Goal: Task Accomplishment & Management: Manage account settings

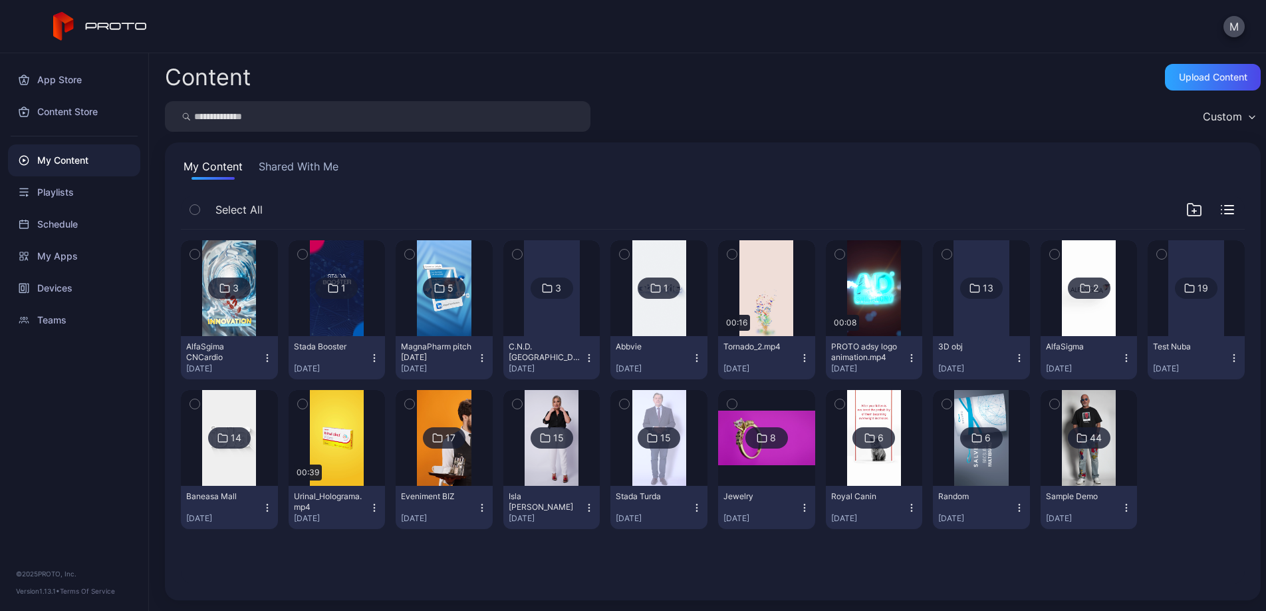
scroll to position [31, 0]
click at [1148, 529] on div at bounding box center [1196, 459] width 97 height 139
click at [1187, 202] on icon "button" at bounding box center [1195, 210] width 16 height 16
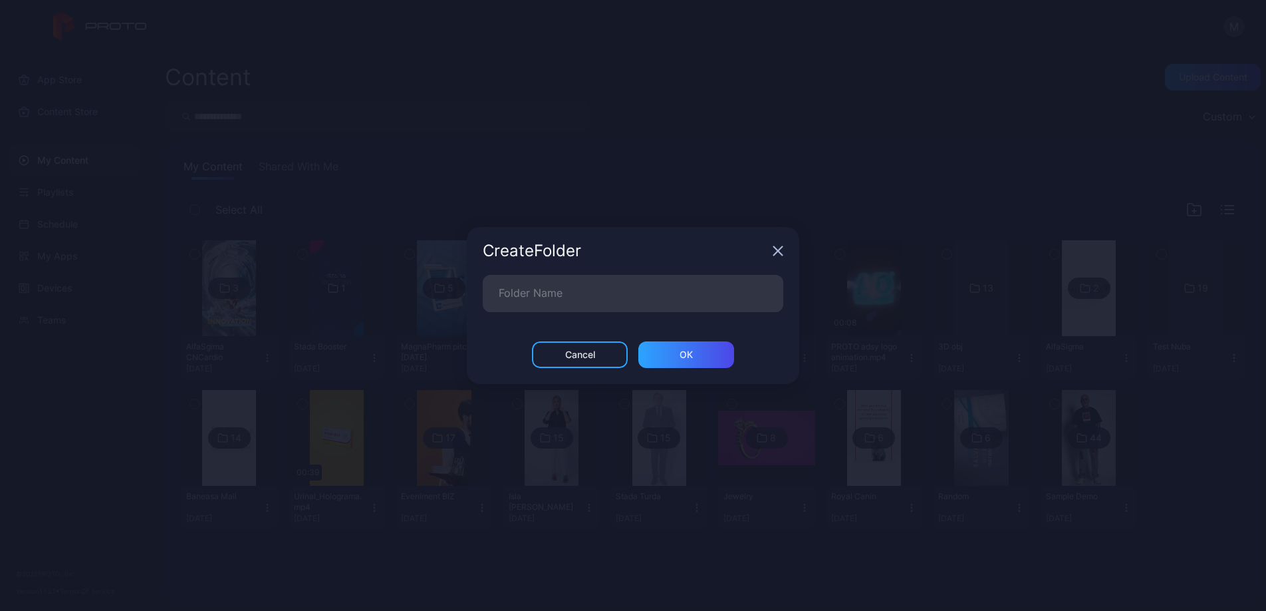
click at [782, 253] on icon "button" at bounding box center [778, 250] width 11 height 11
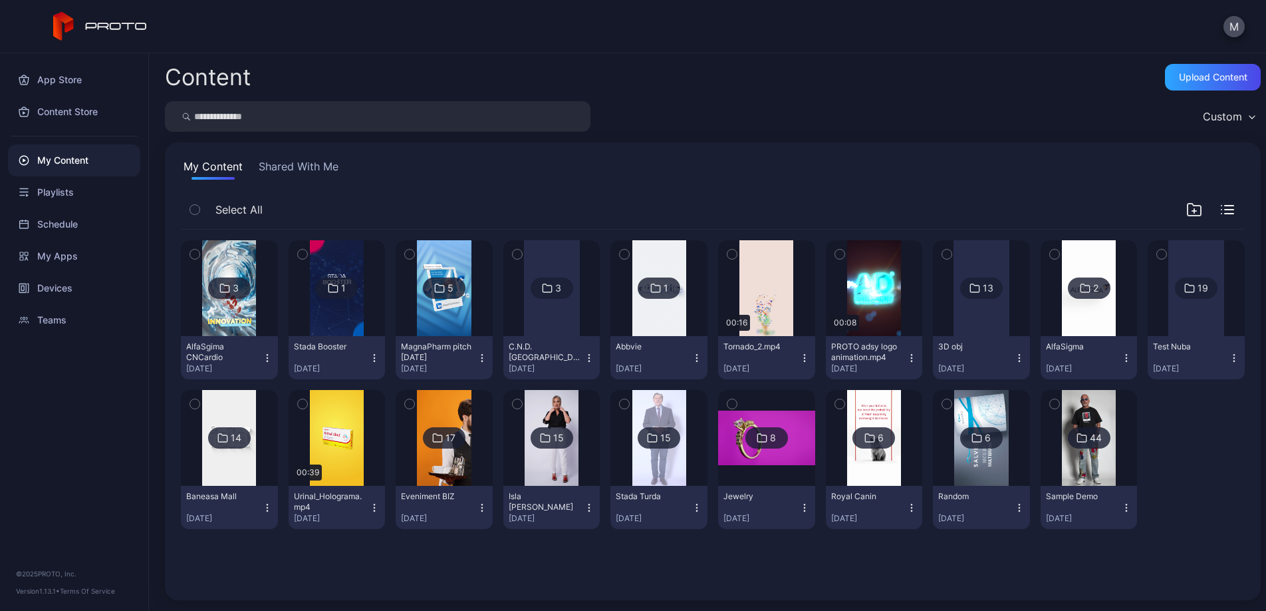
click at [247, 277] on div "3" at bounding box center [229, 287] width 43 height 21
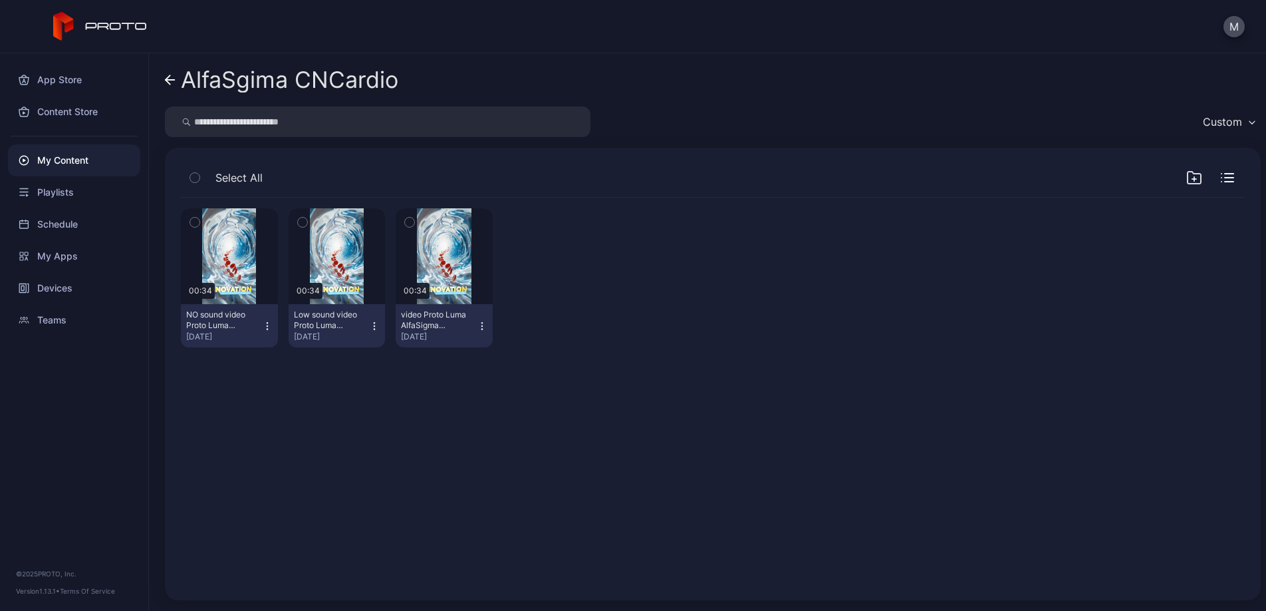
click at [168, 73] on link "AlfaSgima CNCardio" at bounding box center [281, 80] width 233 height 32
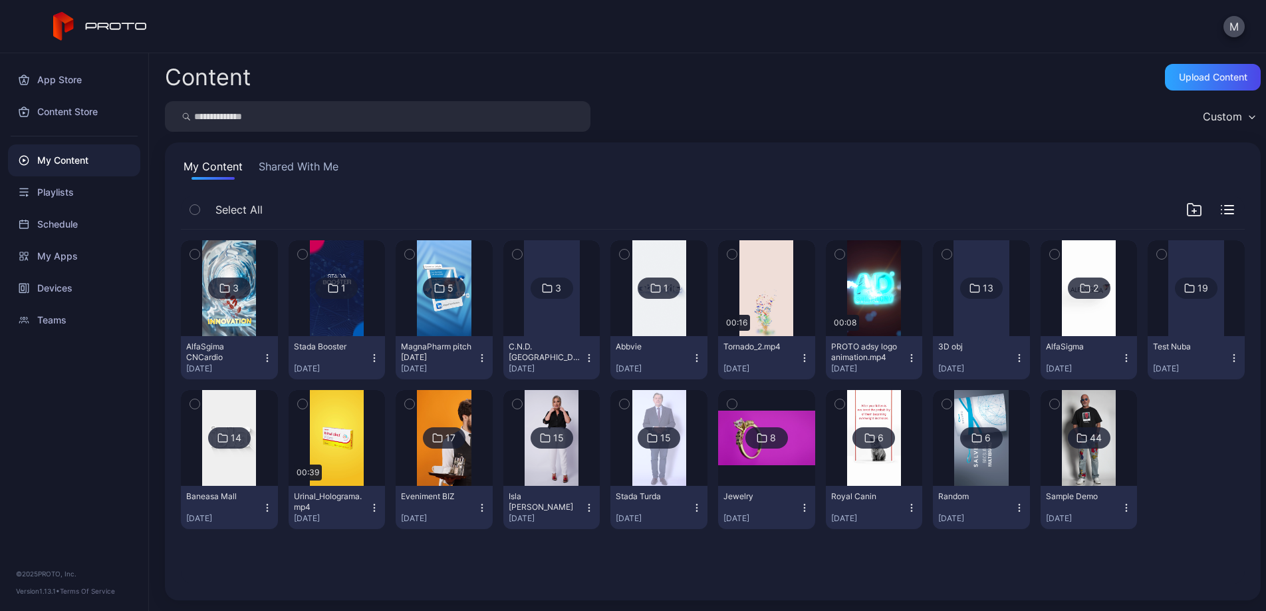
scroll to position [31, 0]
click at [278, 336] on button "AlfaSgima CNCardio [DATE]" at bounding box center [229, 357] width 97 height 43
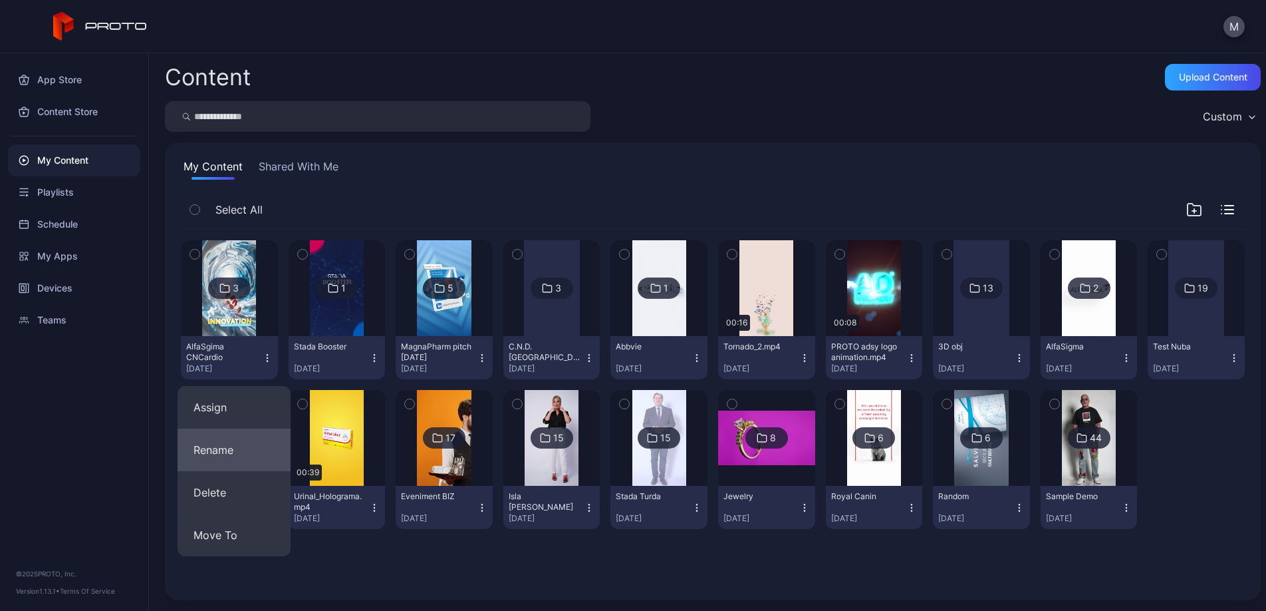
click at [235, 428] on button "Rename" at bounding box center [234, 449] width 113 height 43
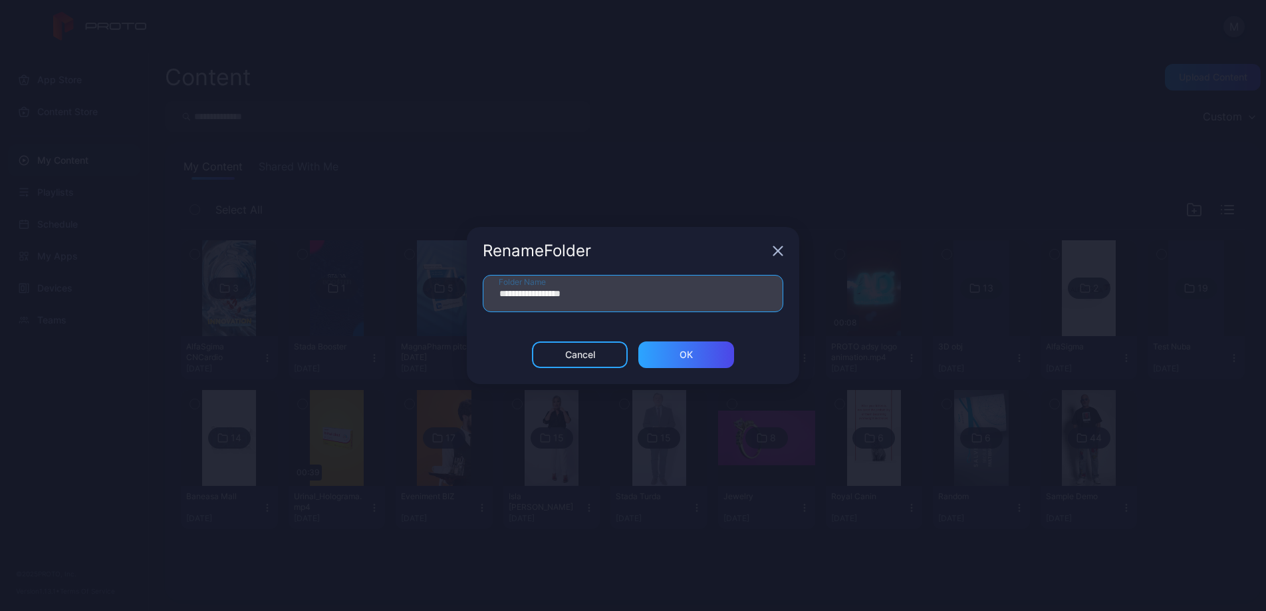
click at [617, 293] on input "**********" at bounding box center [633, 293] width 301 height 37
type input "*********"
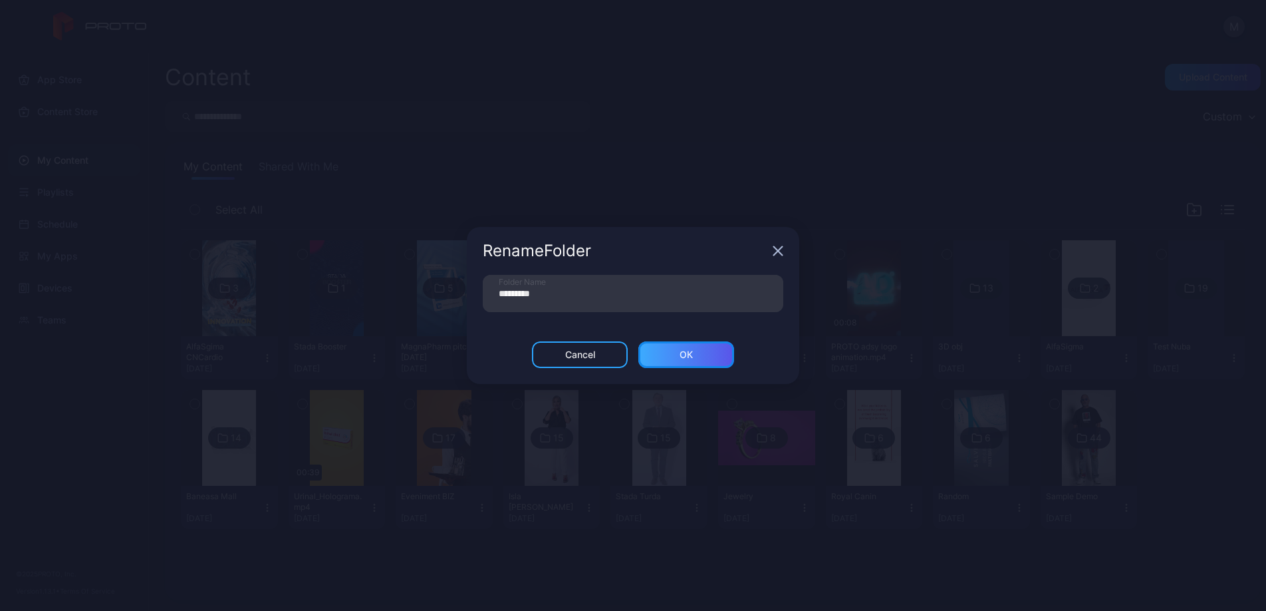
click at [706, 360] on div "ОК" at bounding box center [687, 354] width 96 height 27
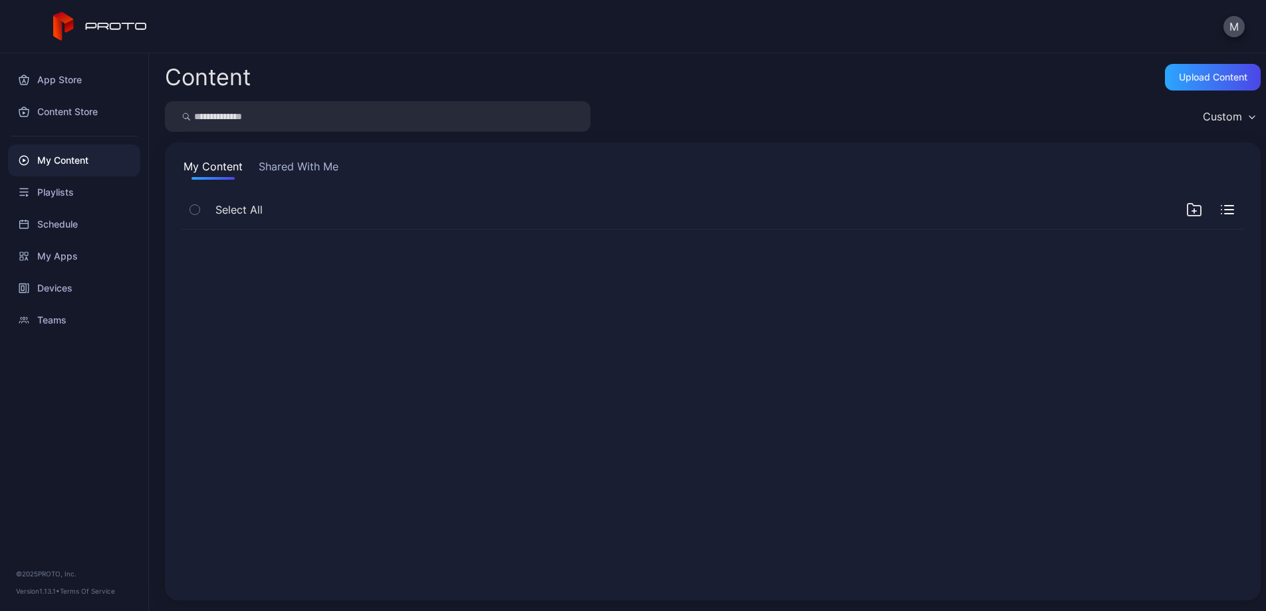
scroll to position [0, 0]
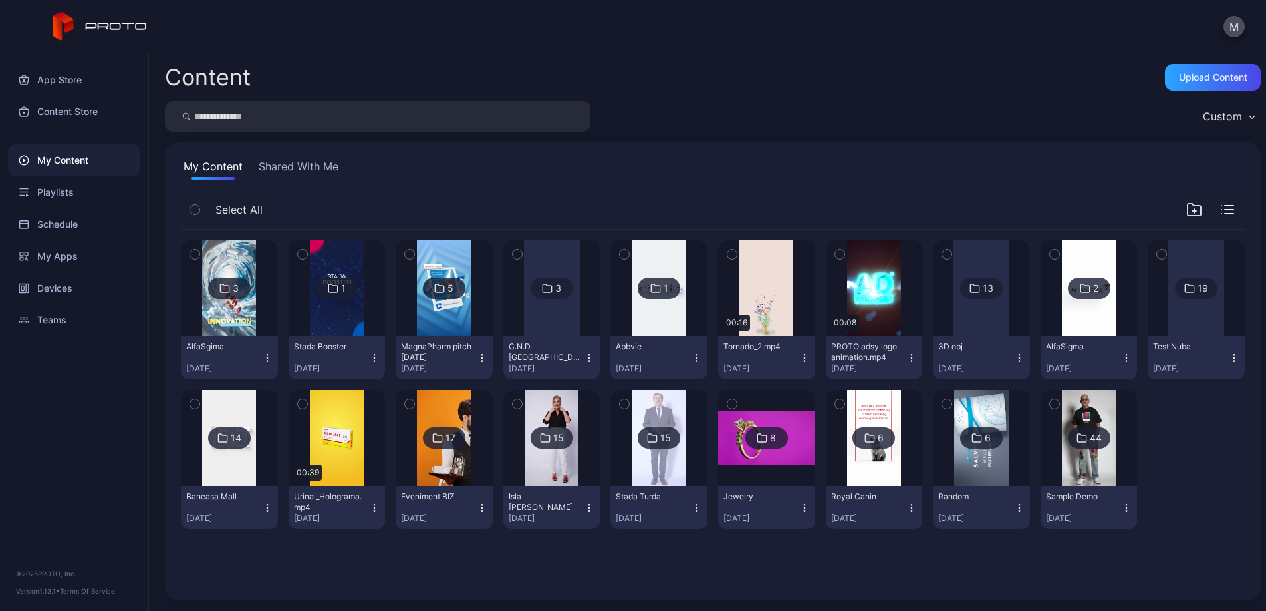
click at [235, 287] on div "3" at bounding box center [229, 287] width 43 height 21
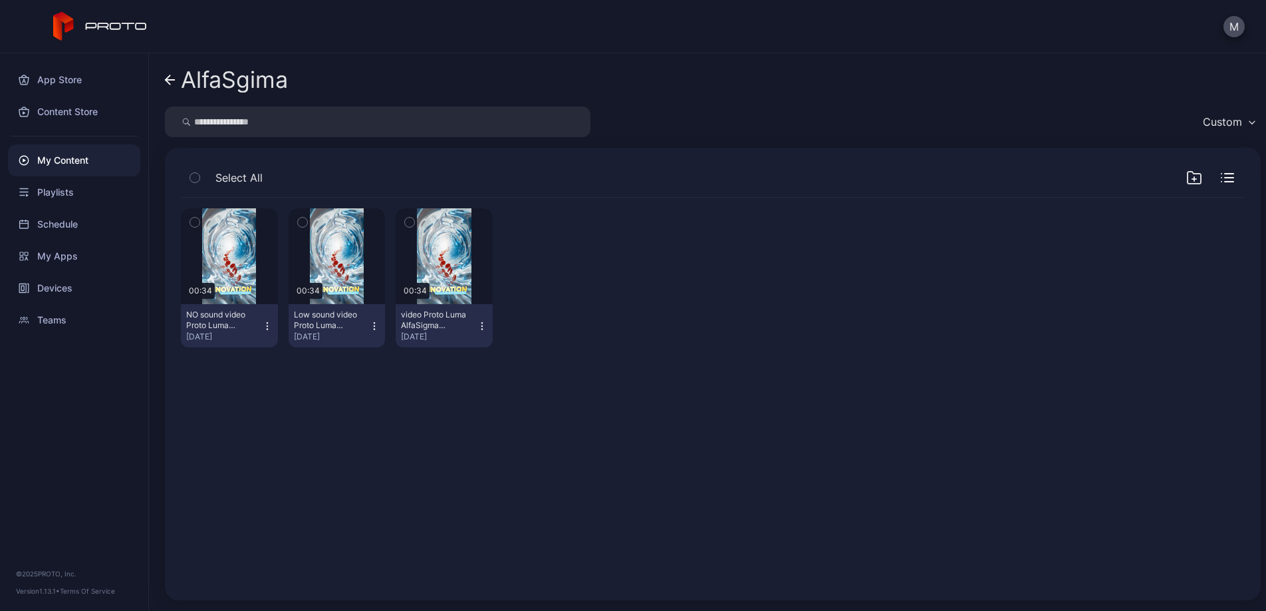
click at [1187, 176] on icon "button" at bounding box center [1195, 178] width 16 height 16
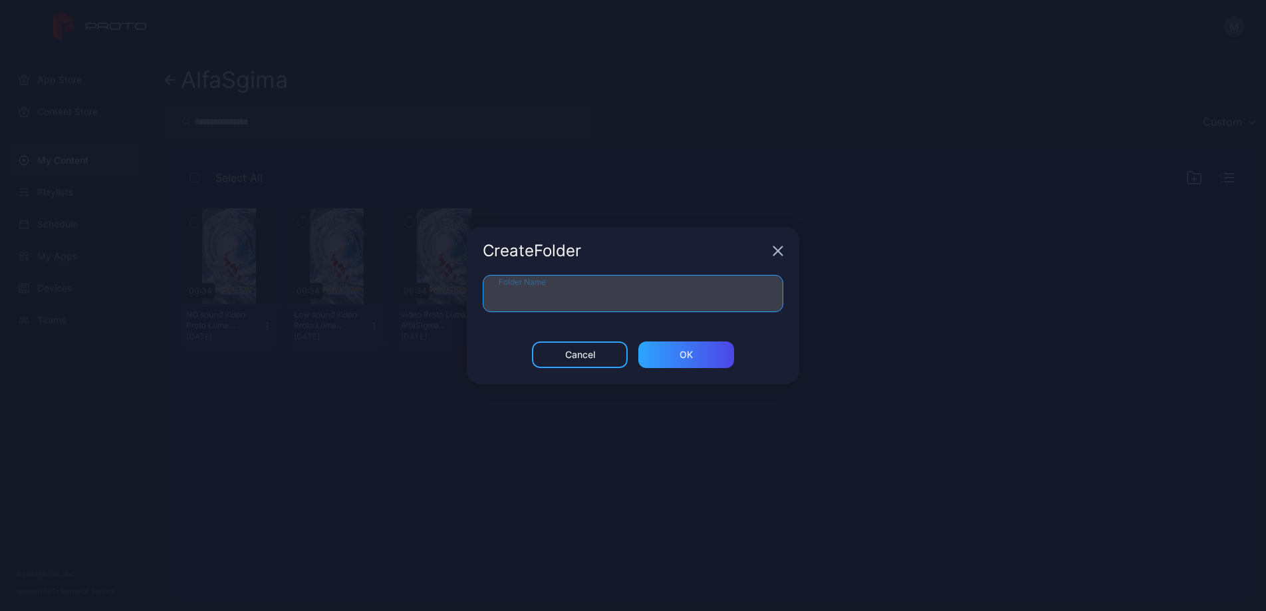
click at [560, 299] on input "Folder Name" at bounding box center [633, 293] width 301 height 37
paste input "********"
type input "********"
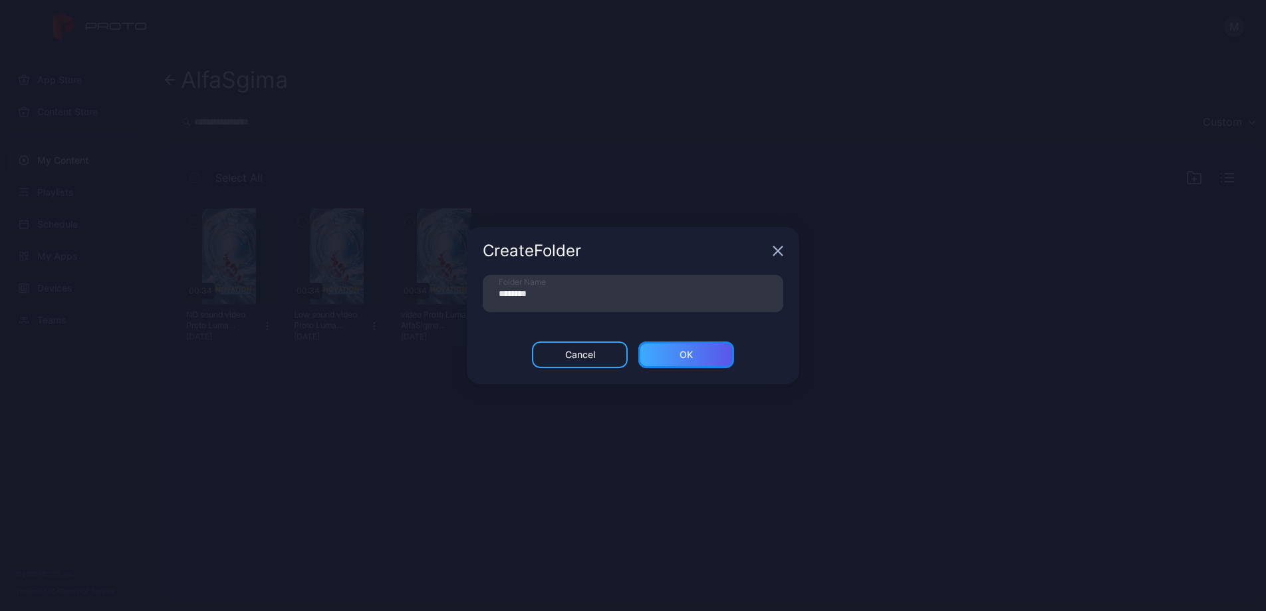
click at [681, 353] on div "ОК" at bounding box center [686, 354] width 13 height 11
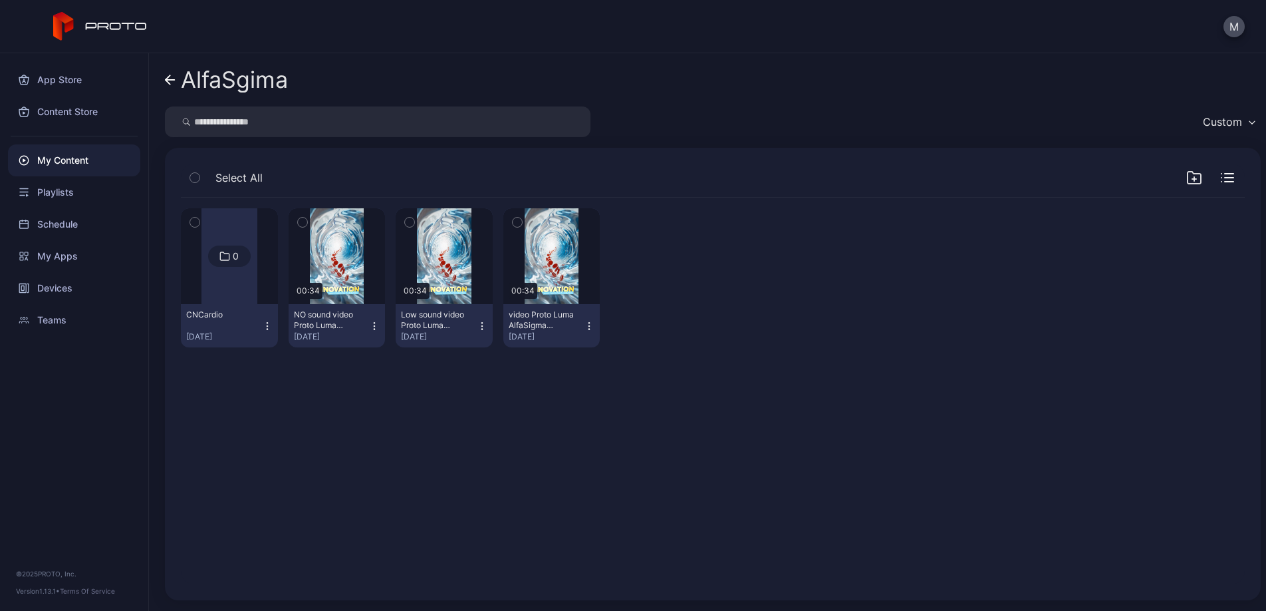
click at [307, 219] on icon "button" at bounding box center [302, 222] width 9 height 15
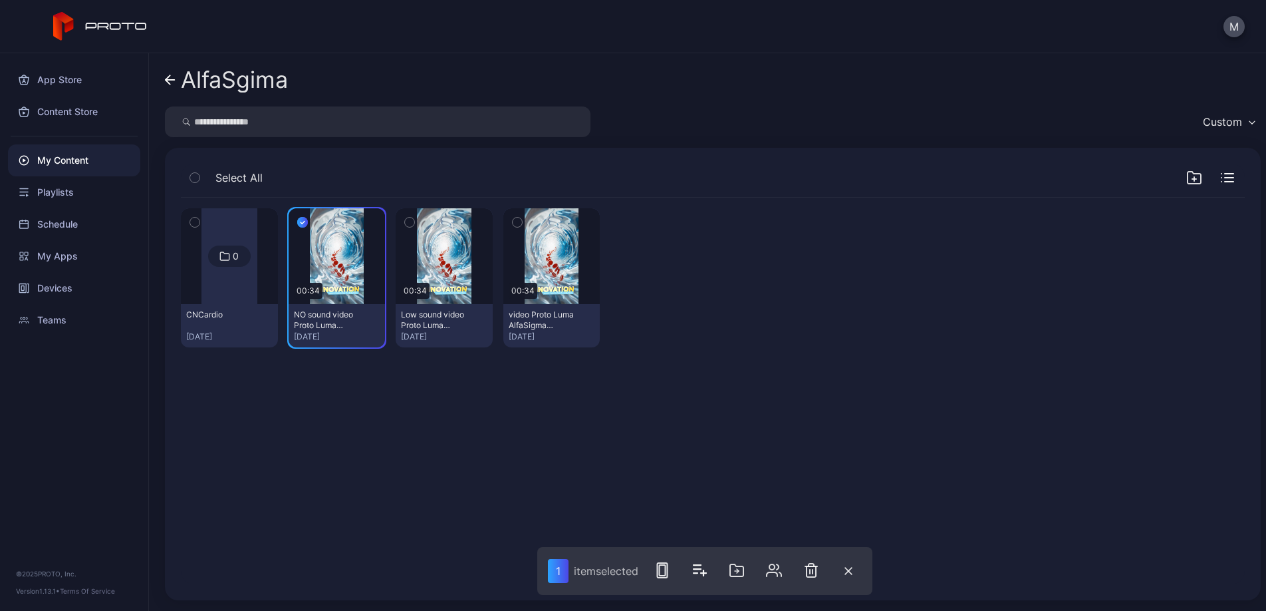
click at [424, 222] on button "button" at bounding box center [410, 222] width 28 height 28
click at [522, 223] on icon "button" at bounding box center [517, 222] width 9 height 15
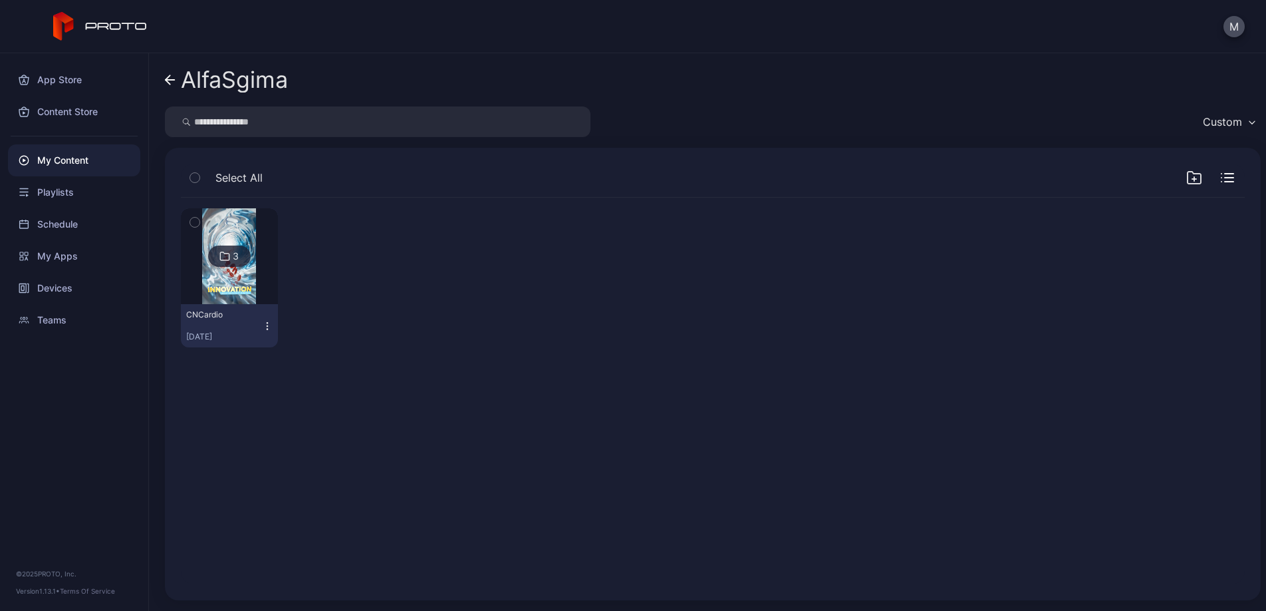
drag, startPoint x: 1163, startPoint y: 266, endPoint x: 1173, endPoint y: 226, distance: 41.1
click at [1163, 265] on div "3 CNCardio [DATE]" at bounding box center [713, 278] width 1064 height 160
click at [1188, 174] on icon "button" at bounding box center [1194, 178] width 13 height 12
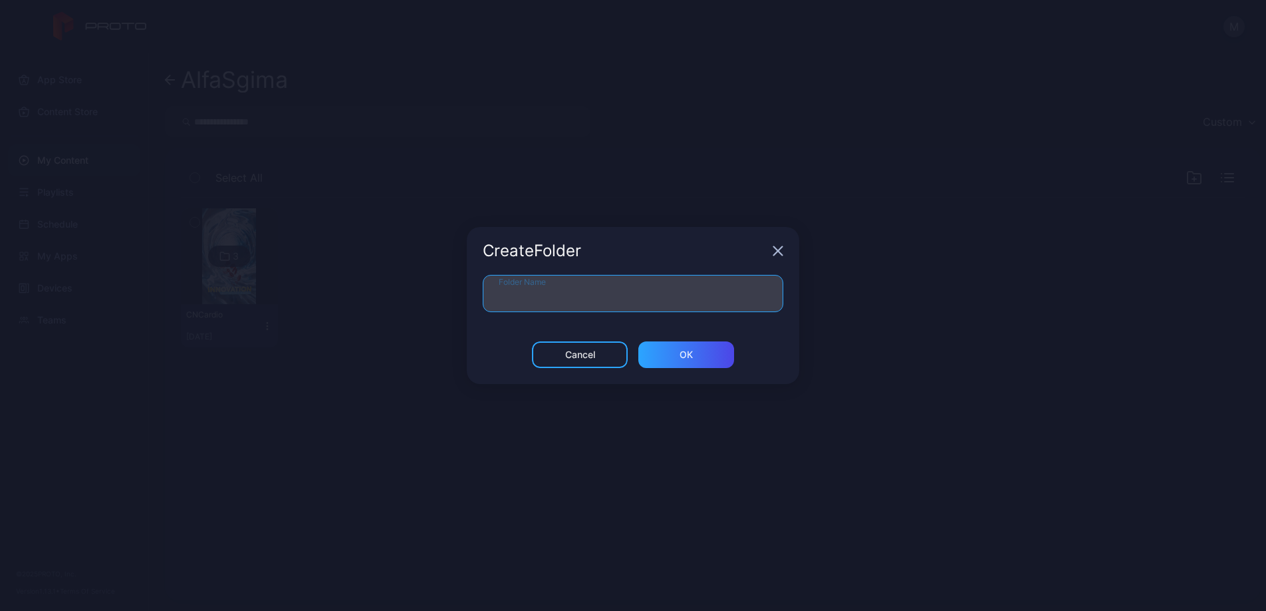
drag, startPoint x: 574, startPoint y: 289, endPoint x: 632, endPoint y: 295, distance: 58.2
click at [577, 289] on input "Folder Name" at bounding box center [633, 293] width 301 height 37
paste input "********"
drag, startPoint x: 581, startPoint y: 298, endPoint x: 609, endPoint y: 300, distance: 28.0
click at [605, 300] on input "********" at bounding box center [633, 293] width 301 height 37
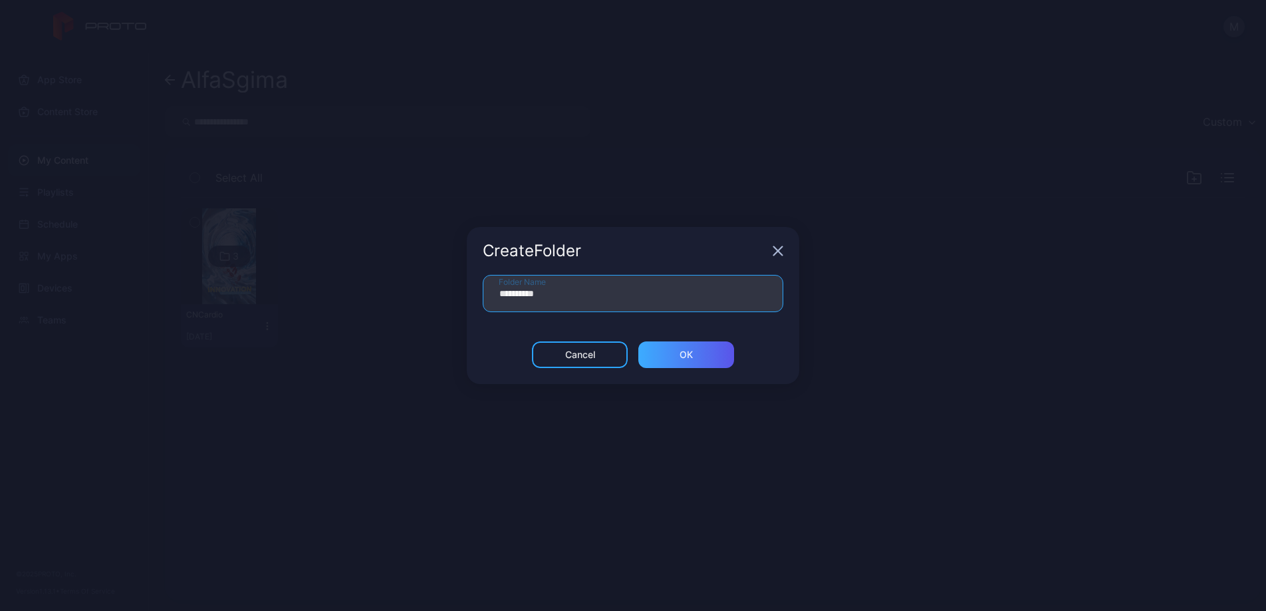
type input "**********"
click at [703, 355] on div "ОК" at bounding box center [687, 354] width 96 height 27
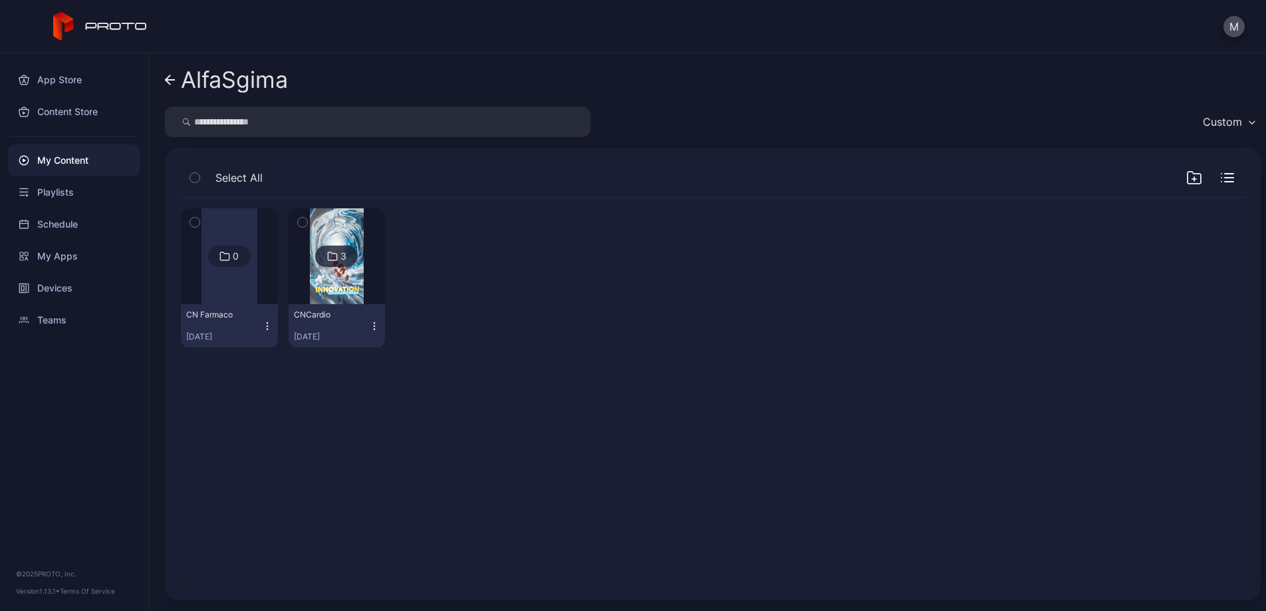
click at [172, 85] on link "AlfaSgima" at bounding box center [226, 80] width 123 height 32
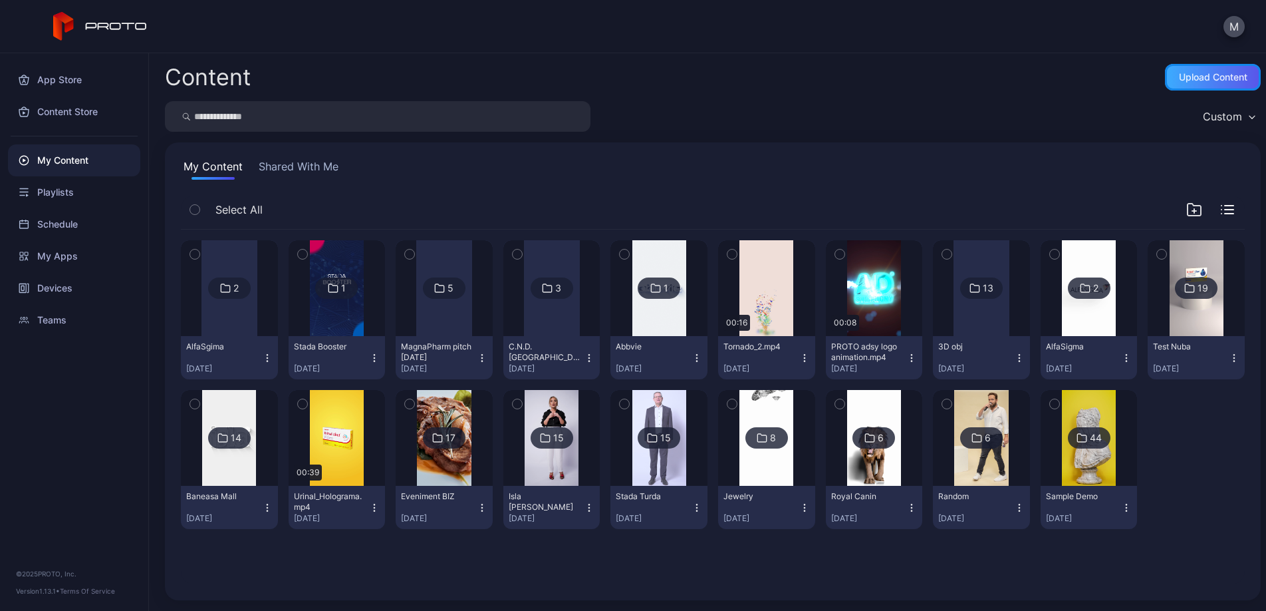
click at [1185, 83] on div "Upload Content" at bounding box center [1213, 77] width 96 height 27
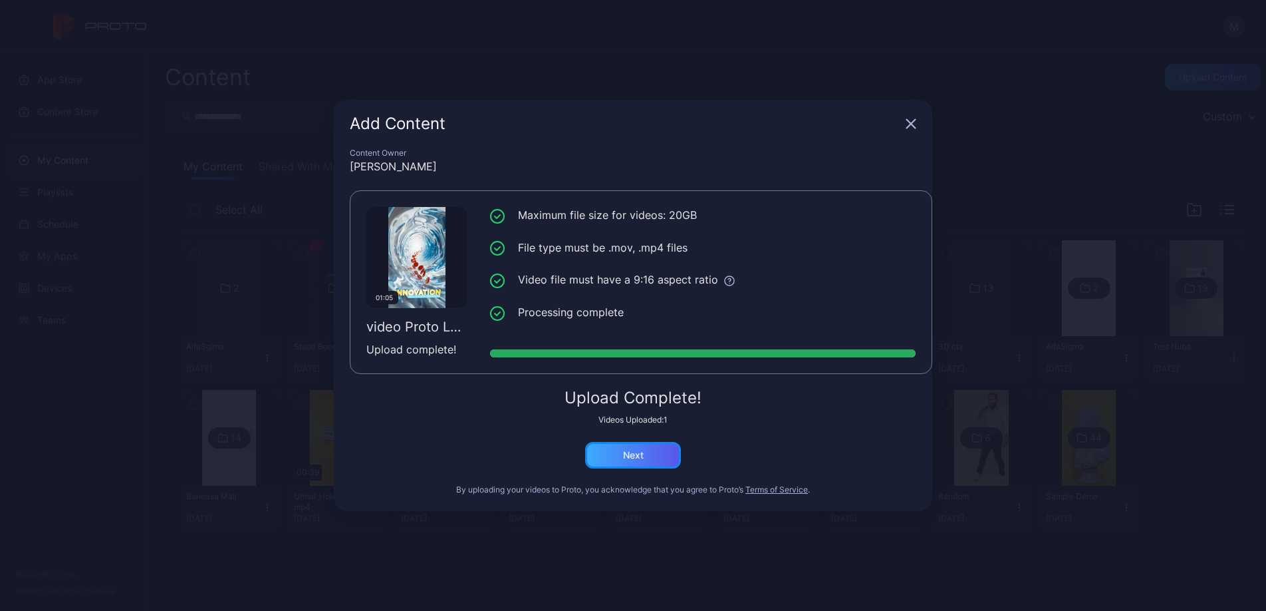
click at [649, 456] on div "Next" at bounding box center [633, 455] width 96 height 27
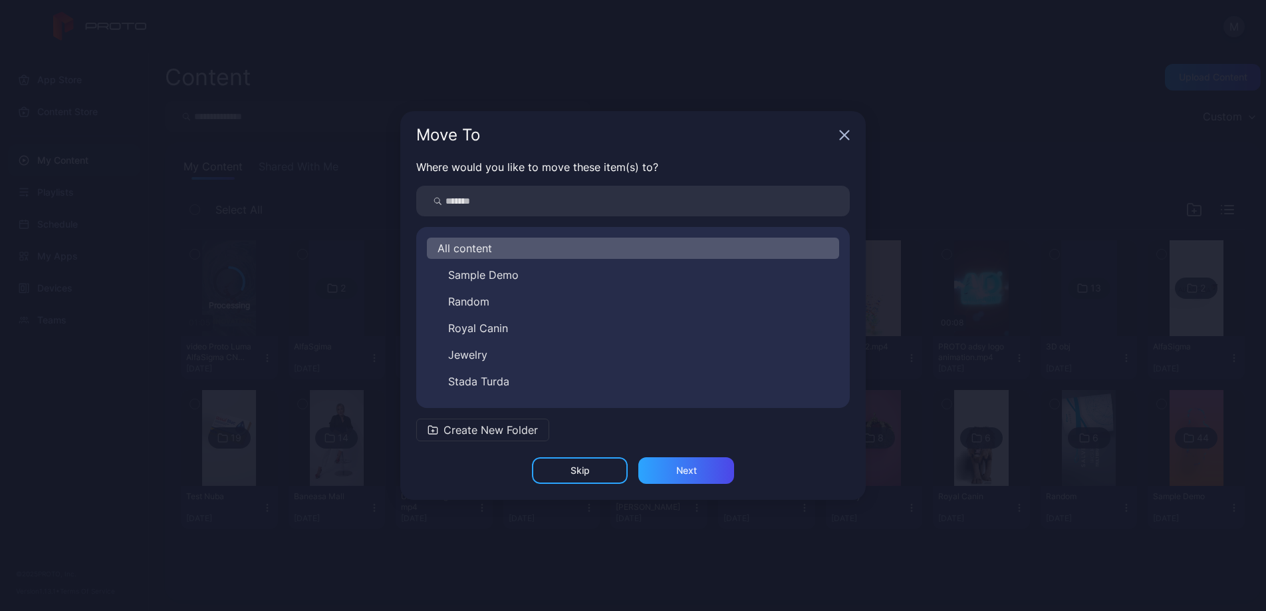
scroll to position [287, 0]
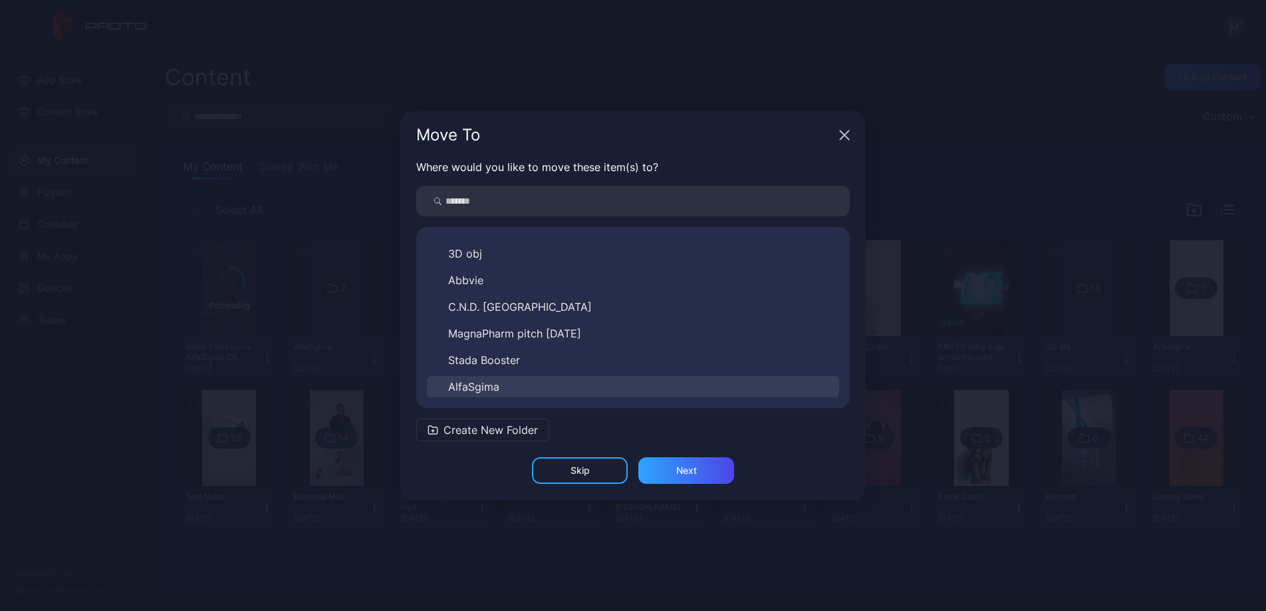
click at [545, 385] on button "AlfaSgima" at bounding box center [633, 386] width 412 height 21
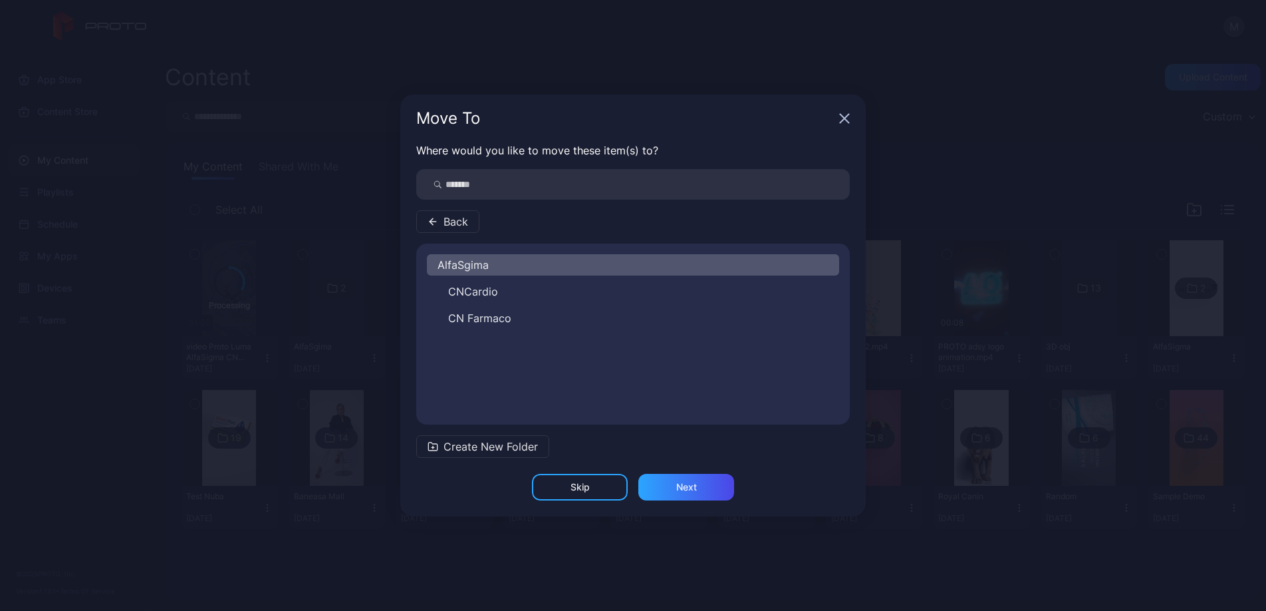
click at [559, 319] on button "CN Farmaco" at bounding box center [633, 317] width 412 height 21
click at [708, 494] on div "Next" at bounding box center [687, 487] width 96 height 27
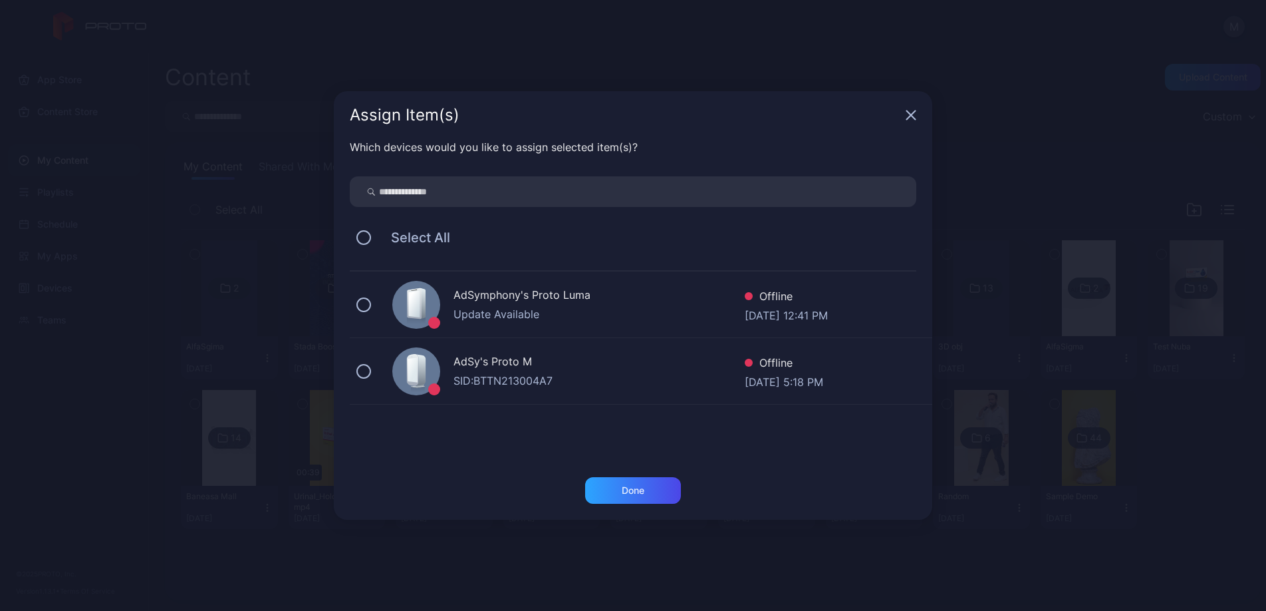
click at [560, 293] on div "AdSymphony's Proto Luma" at bounding box center [599, 296] width 291 height 19
click at [658, 492] on div "Done" at bounding box center [633, 490] width 96 height 27
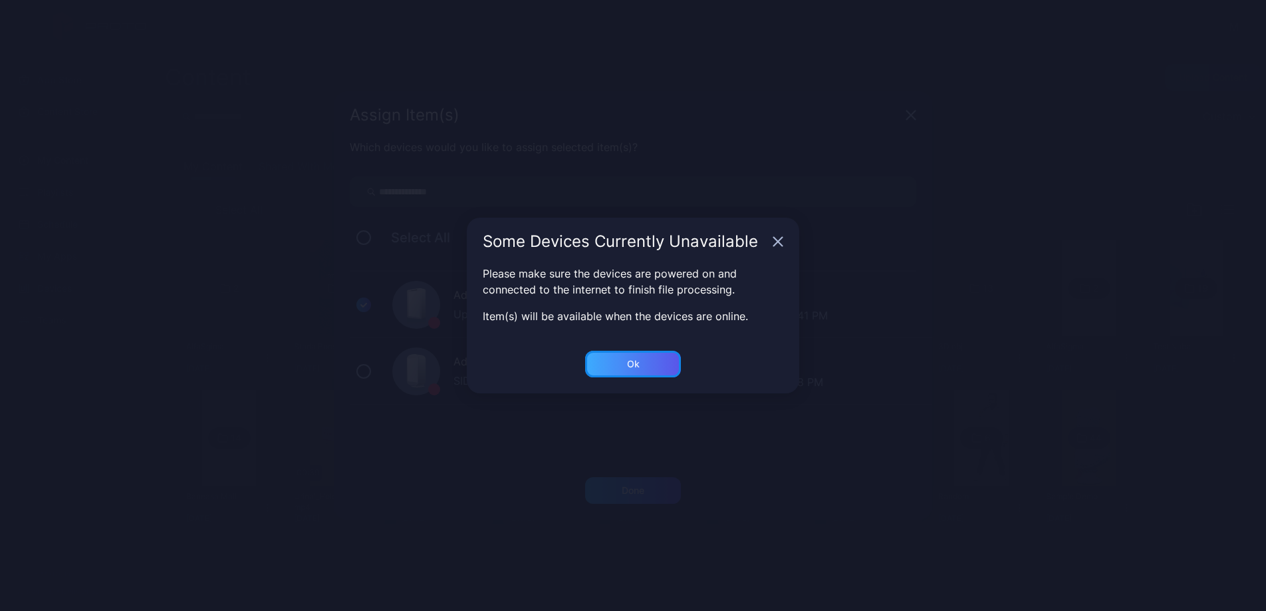
click at [643, 365] on div "Ok" at bounding box center [633, 364] width 96 height 27
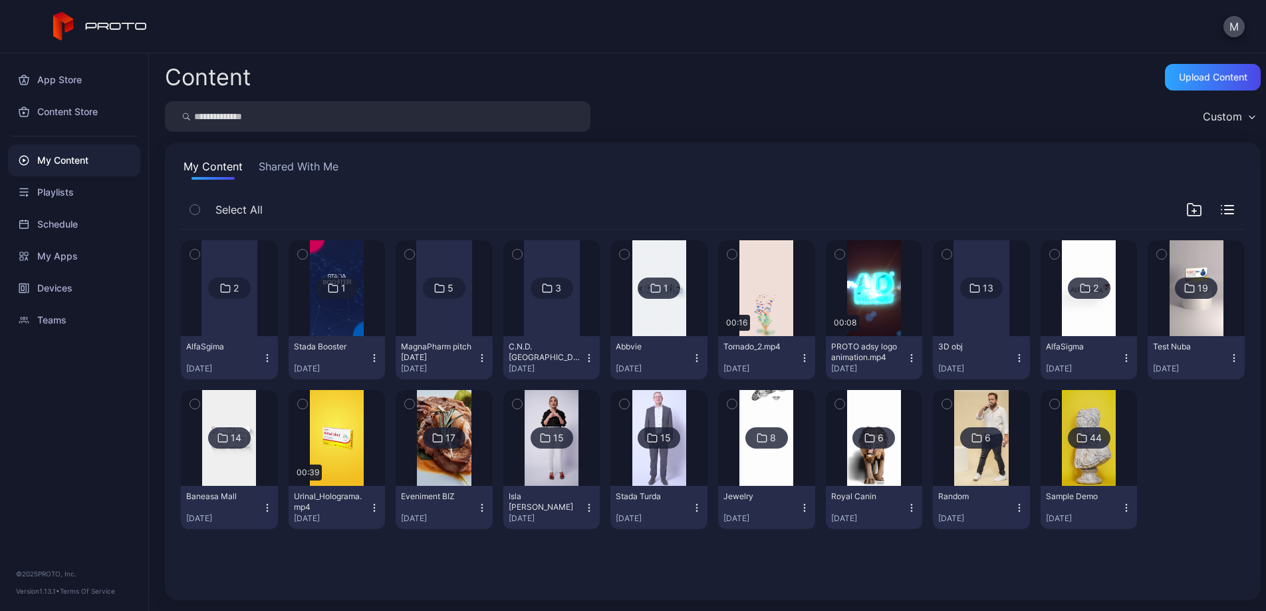
click at [297, 176] on button "Shared With Me" at bounding box center [298, 168] width 85 height 21
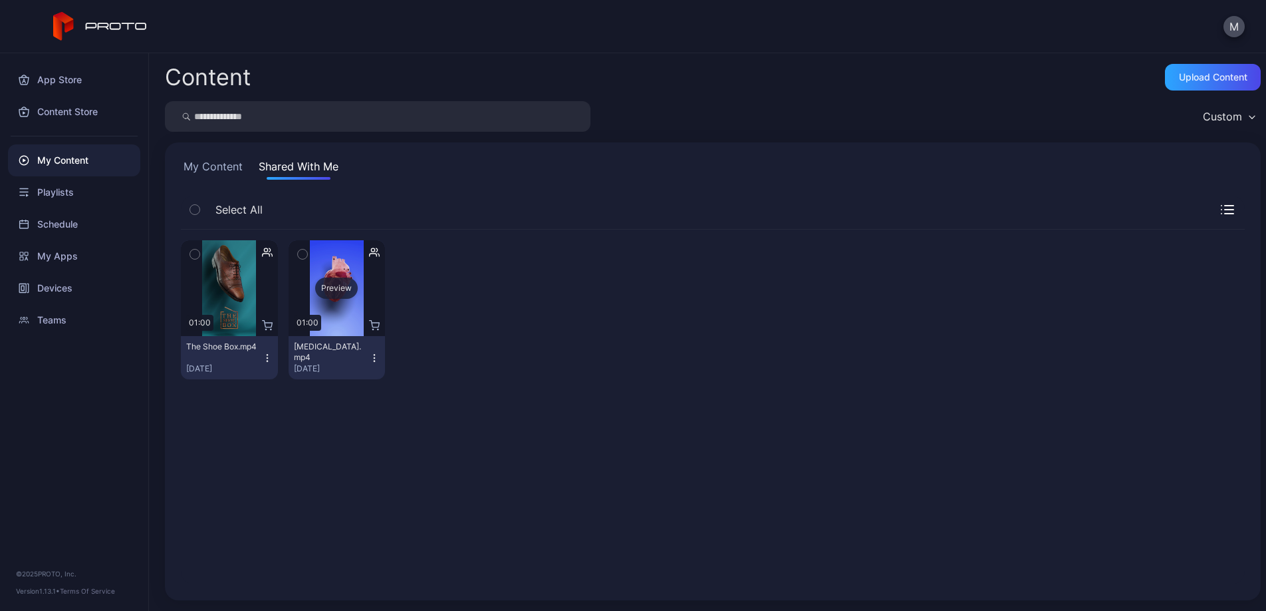
click at [351, 283] on div "Preview" at bounding box center [336, 287] width 43 height 21
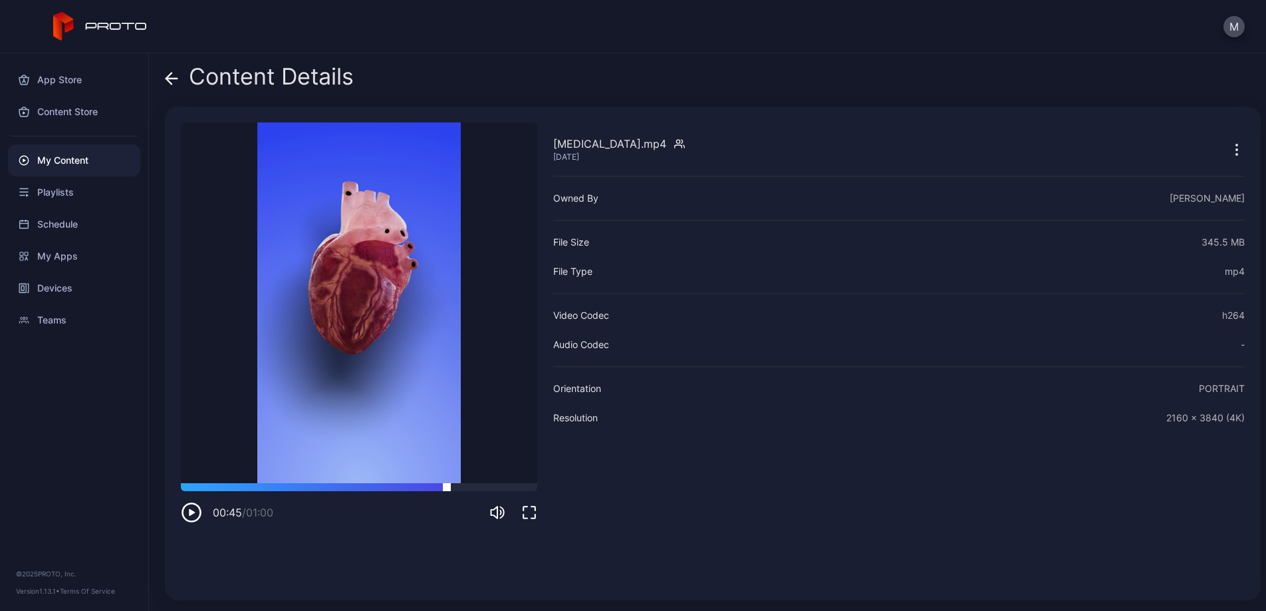
drag, startPoint x: 273, startPoint y: 488, endPoint x: 447, endPoint y: 487, distance: 174.3
click at [447, 487] on div at bounding box center [359, 487] width 357 height 8
click at [178, 80] on div "Content Details" at bounding box center [259, 80] width 189 height 32
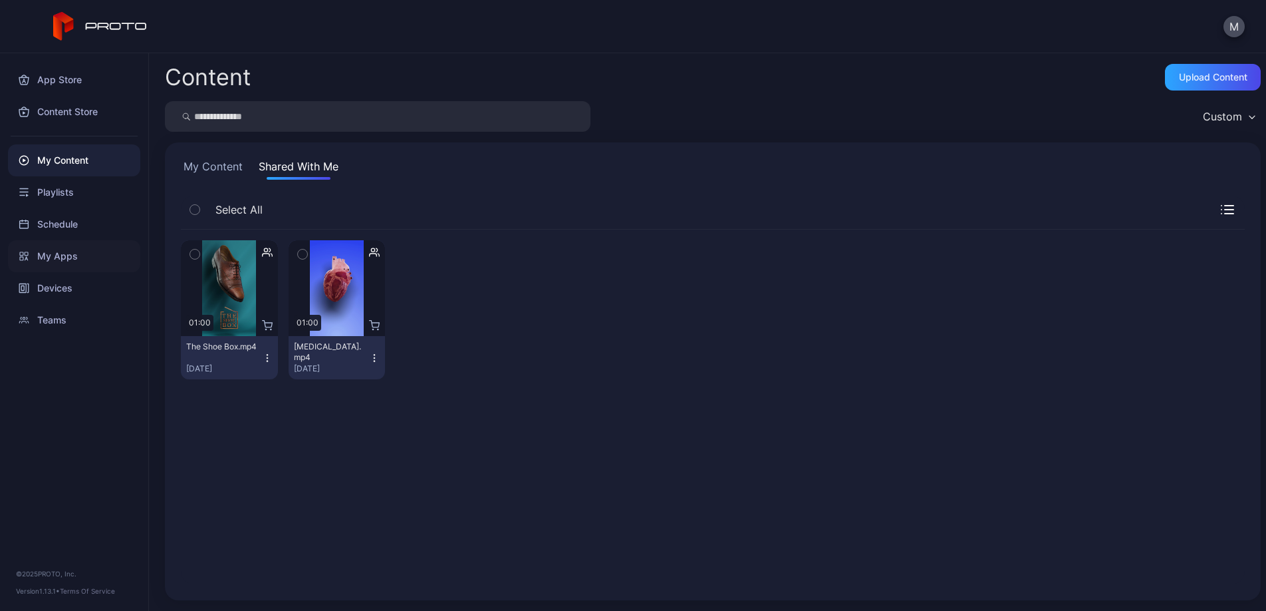
click at [92, 254] on div "My Apps" at bounding box center [74, 256] width 132 height 32
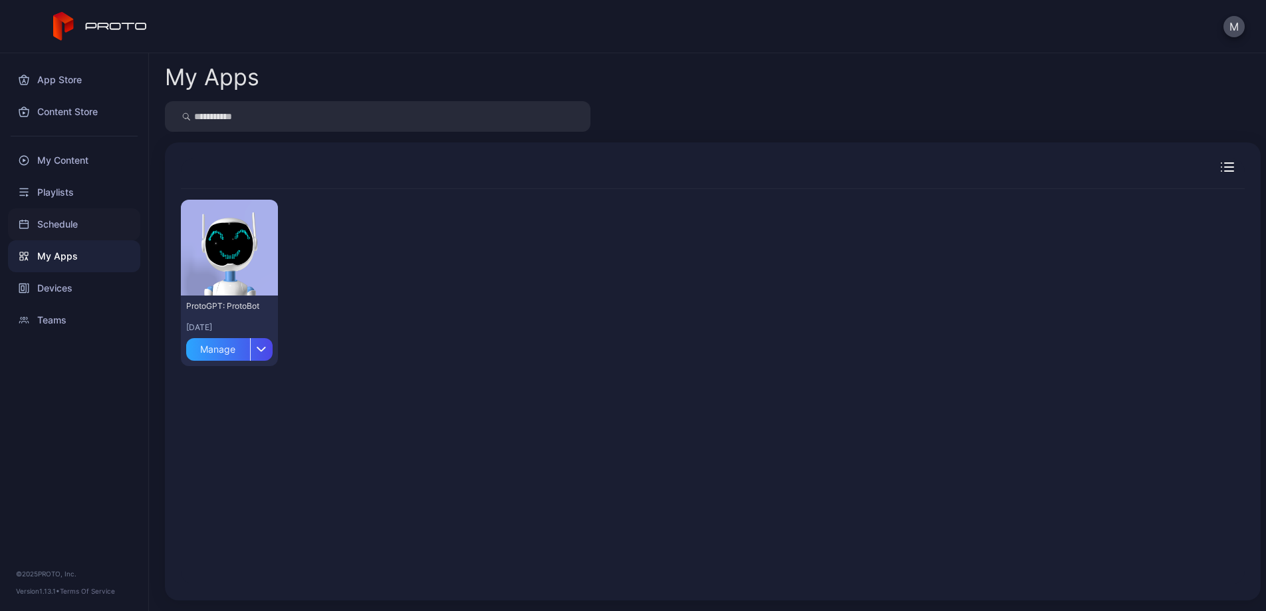
click at [104, 230] on div "Schedule" at bounding box center [74, 224] width 132 height 32
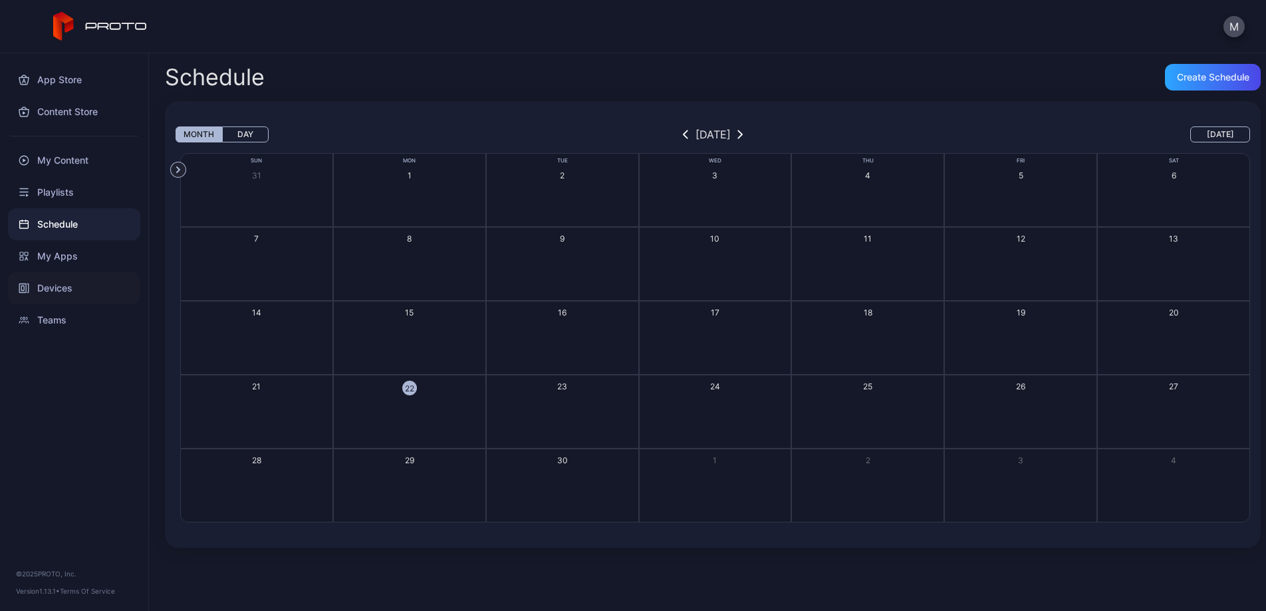
click at [69, 285] on div "Devices" at bounding box center [74, 288] width 132 height 32
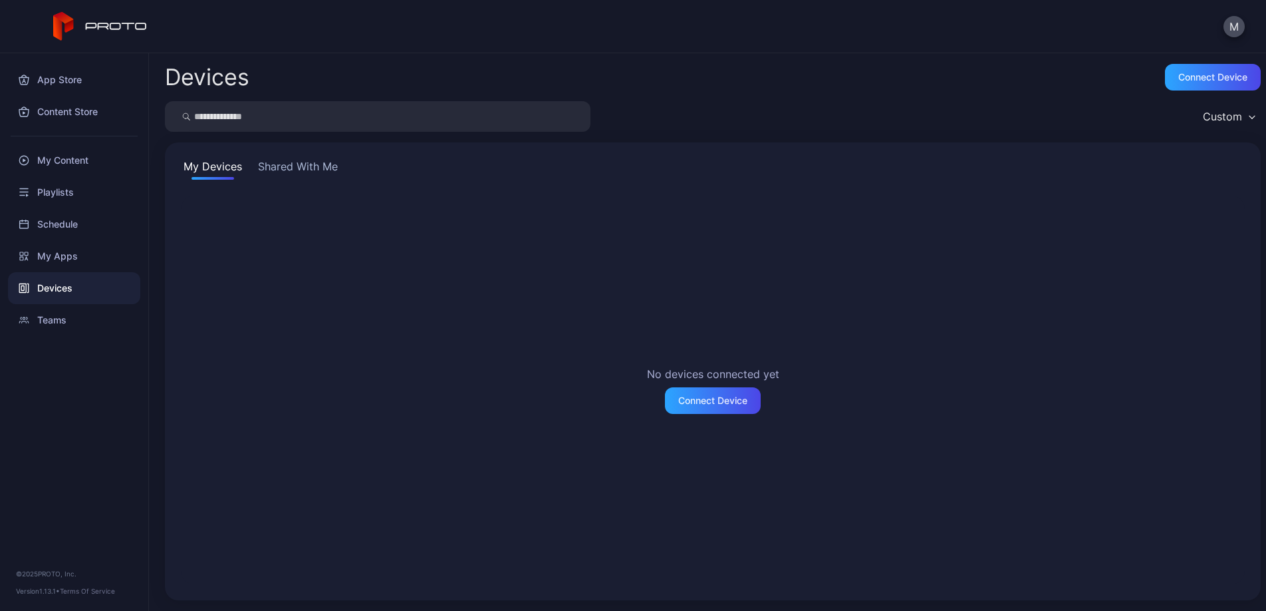
click at [311, 166] on button "Shared With Me" at bounding box center [297, 168] width 85 height 21
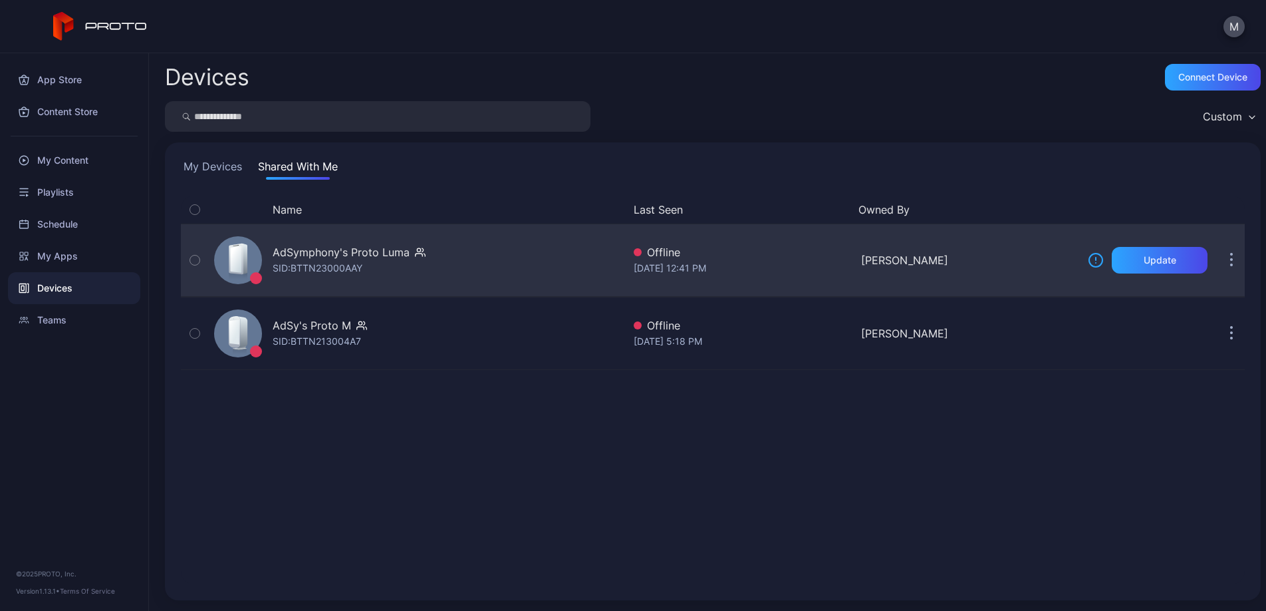
click at [350, 255] on div "AdSymphony's Proto Luma" at bounding box center [341, 252] width 137 height 16
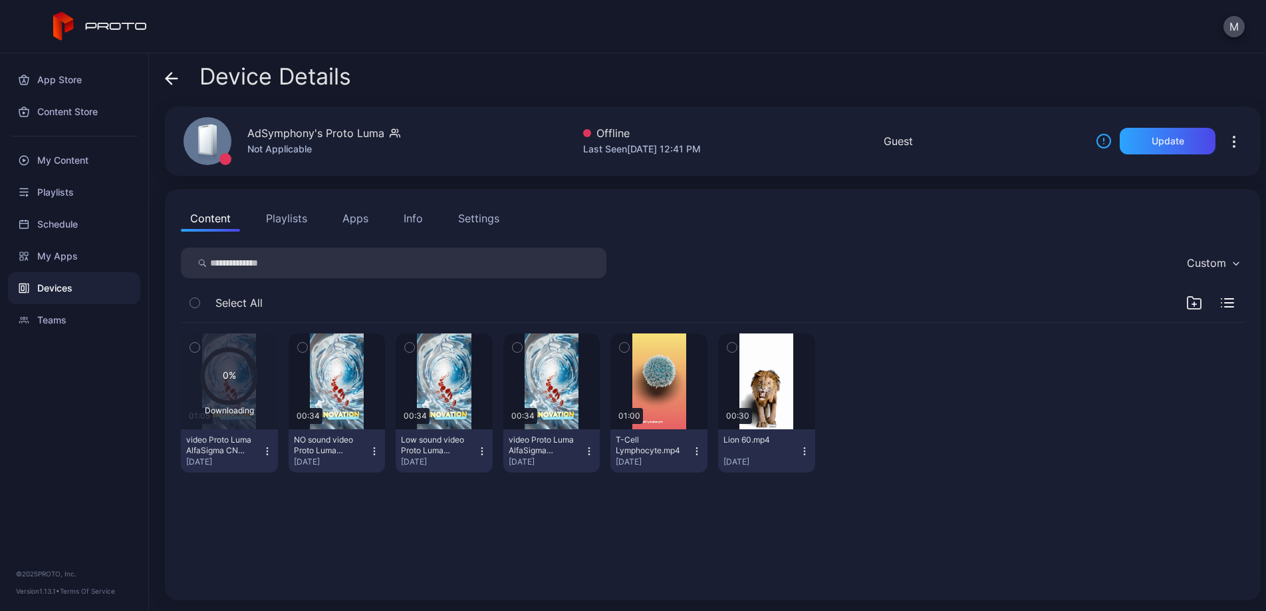
click at [307, 350] on icon "button" at bounding box center [302, 347] width 9 height 15
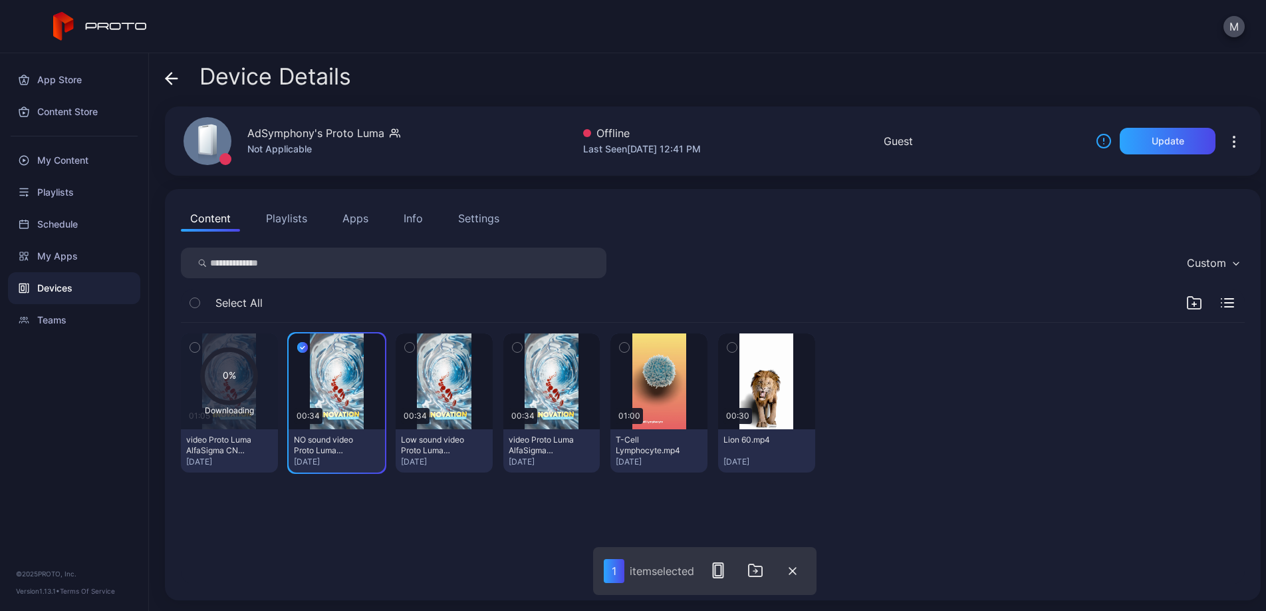
click at [412, 348] on icon "button" at bounding box center [409, 348] width 3 height 2
click at [522, 343] on icon "button" at bounding box center [517, 347] width 9 height 15
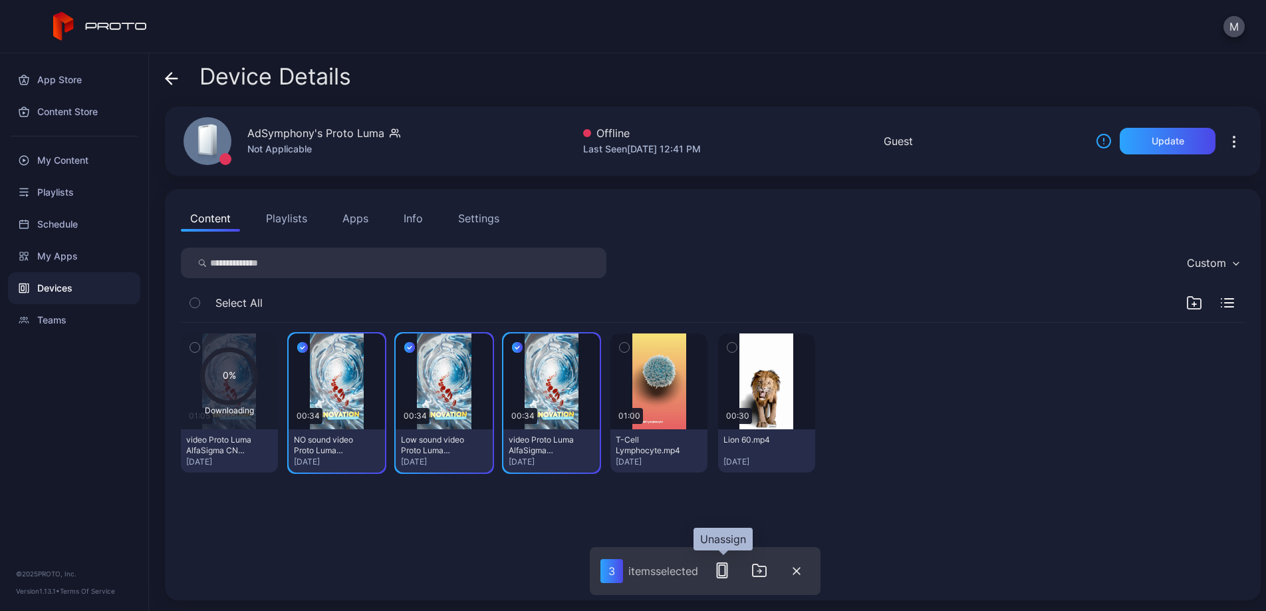
click at [727, 571] on rect "button" at bounding box center [722, 570] width 10 height 15
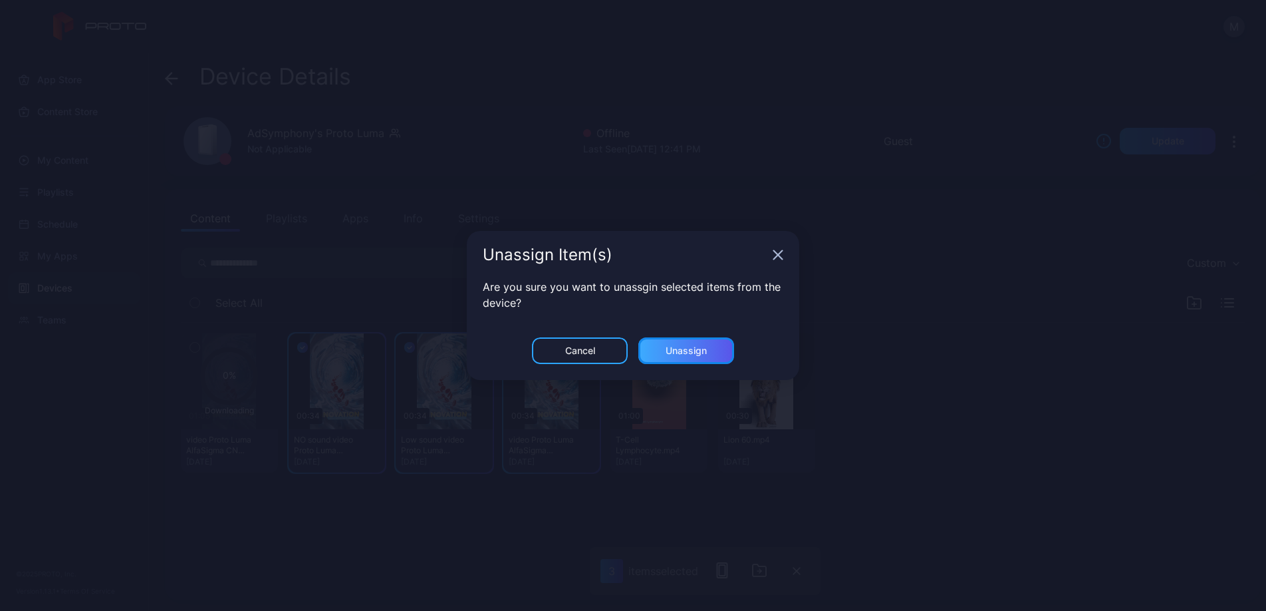
click at [689, 351] on div "Unassign" at bounding box center [686, 350] width 41 height 11
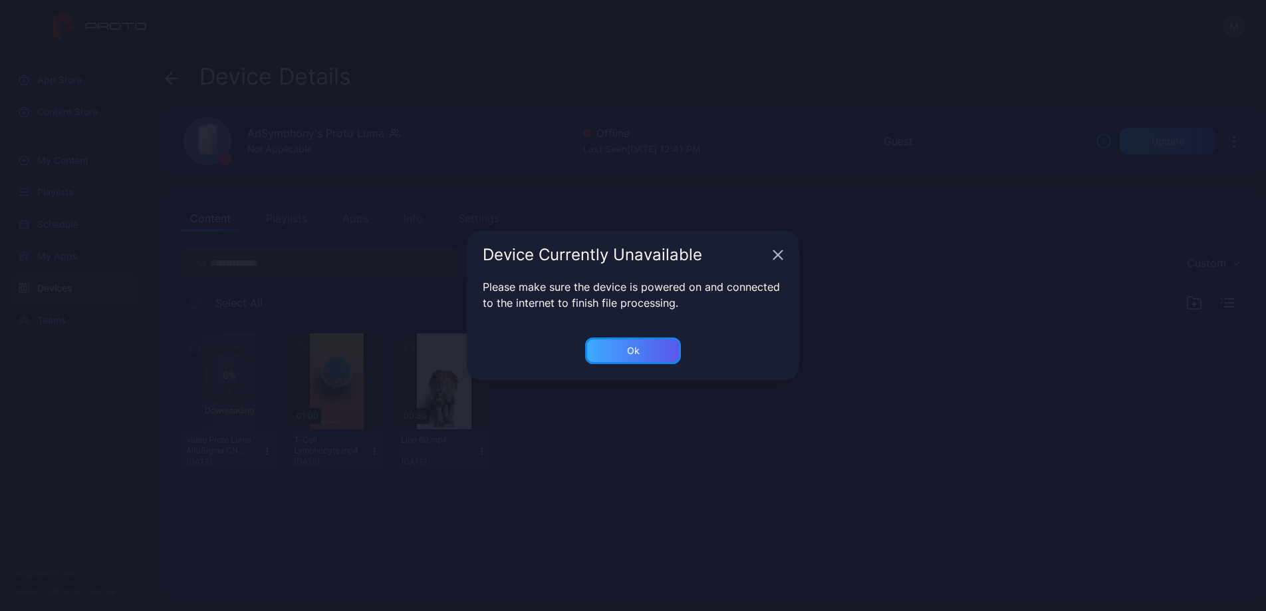
click at [654, 349] on div "Ok" at bounding box center [633, 350] width 96 height 27
